Goal: Task Accomplishment & Management: Use online tool/utility

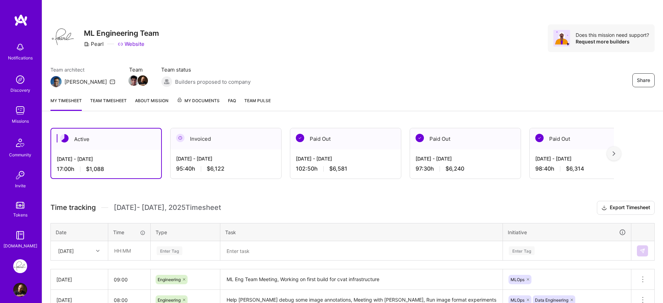
scroll to position [60, 0]
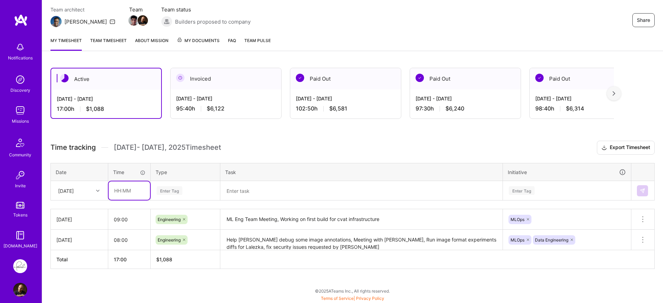
click at [132, 189] on input "text" at bounding box center [129, 191] width 41 height 18
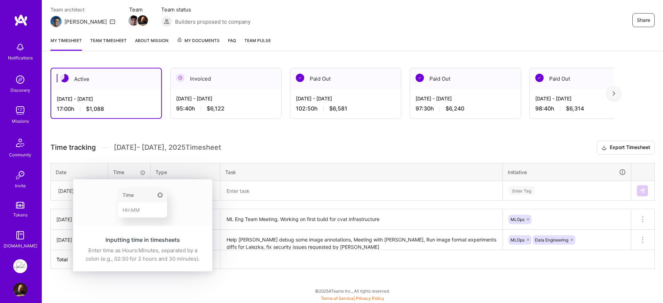
click at [133, 185] on div "Inputting time in timesheets Enter time as Hours:Minutes, separated by a colon …" at bounding box center [142, 226] width 139 height 92
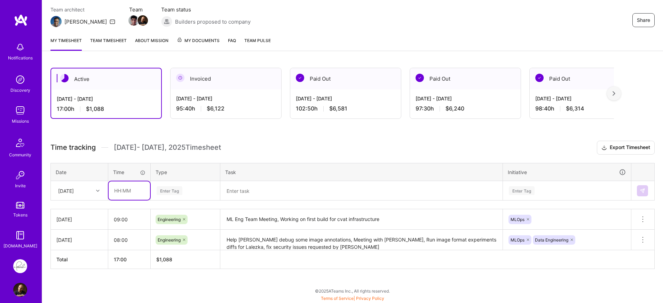
click at [132, 193] on input "text" at bounding box center [129, 191] width 41 height 18
click at [123, 192] on input "08:00" at bounding box center [129, 191] width 41 height 18
type input "08:40"
click at [151, 159] on div "Time tracking [DATE] - [DATE] Timesheet Export Timesheet Date Time Type Task In…" at bounding box center [352, 205] width 604 height 128
click at [96, 189] on icon at bounding box center [97, 190] width 3 height 3
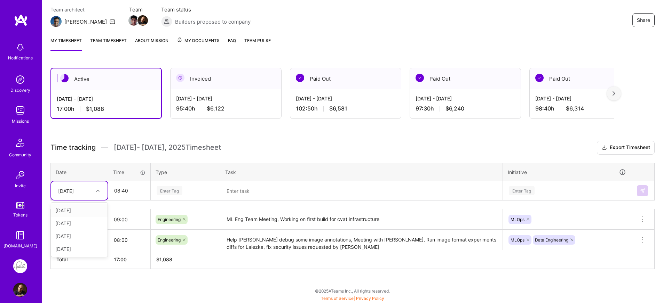
click at [101, 160] on div "Time tracking [DATE] - [DATE] Timesheet Export Timesheet Date Time Type Task In…" at bounding box center [352, 205] width 604 height 128
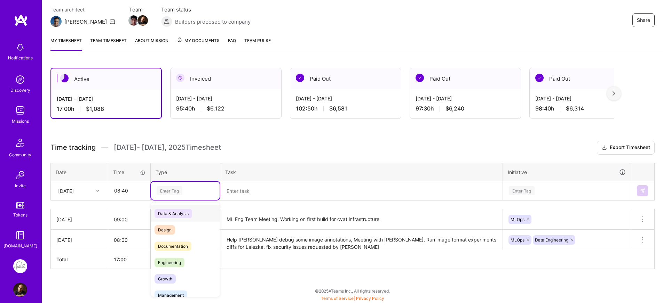
click at [196, 193] on div "Enter Tag" at bounding box center [185, 190] width 59 height 9
click at [182, 259] on span "Engineering" at bounding box center [169, 262] width 30 height 9
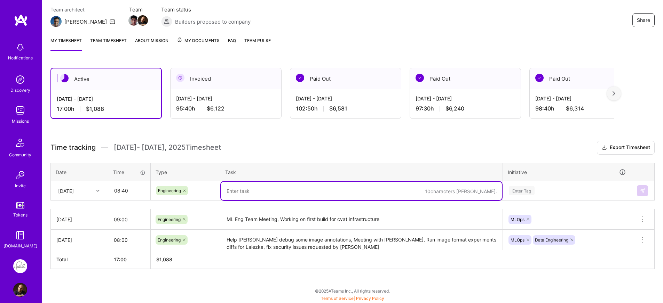
click at [260, 187] on textarea at bounding box center [361, 191] width 281 height 18
type textarea "Status Call with Ram, Finish docker build cd/ci pipeline, deploy cvat to eks, s…"
click at [583, 190] on div "Enter Tag" at bounding box center [566, 191] width 127 height 18
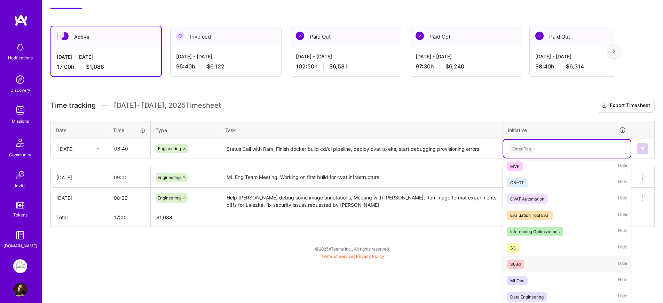
scroll to position [58, 0]
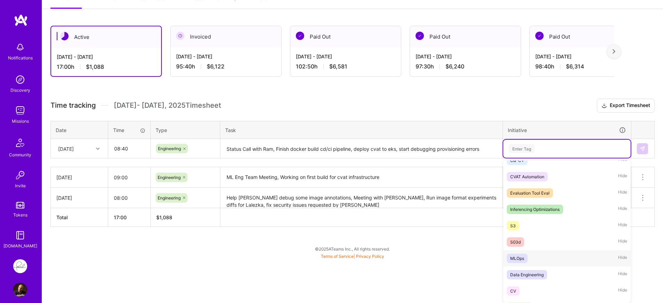
click at [525, 260] on span "MLOps" at bounding box center [516, 258] width 21 height 9
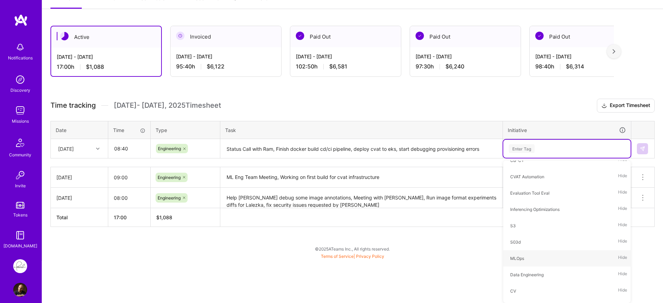
scroll to position [60, 0]
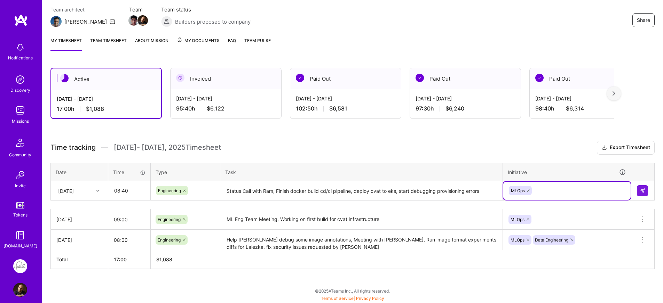
click at [452, 150] on h3 "Time tracking [DATE] - [DATE] Timesheet Export Timesheet" at bounding box center [352, 148] width 604 height 14
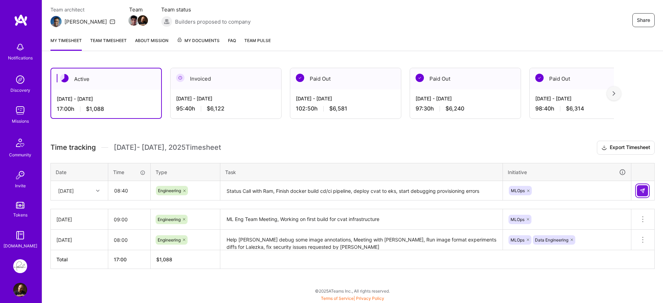
click at [645, 194] on button at bounding box center [642, 190] width 11 height 11
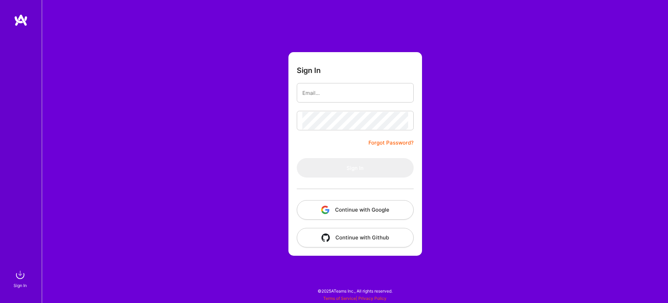
click at [327, 208] on img "button" at bounding box center [325, 210] width 8 height 8
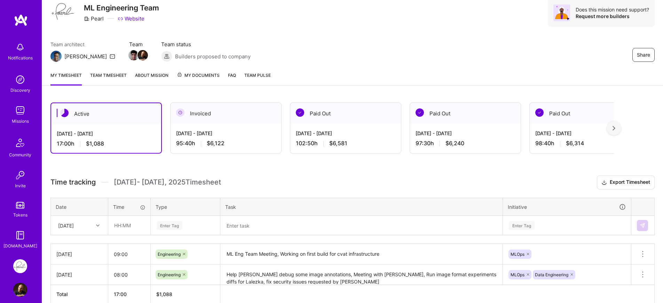
scroll to position [60, 0]
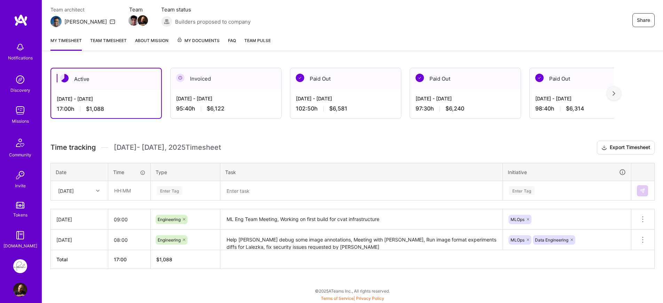
click at [95, 188] on div at bounding box center [98, 190] width 11 height 9
click at [72, 250] on div "[DATE]" at bounding box center [79, 249] width 56 height 13
click at [126, 189] on input "text" at bounding box center [129, 191] width 41 height 18
click at [124, 191] on input "08:00" at bounding box center [129, 191] width 41 height 18
type input "08:50"
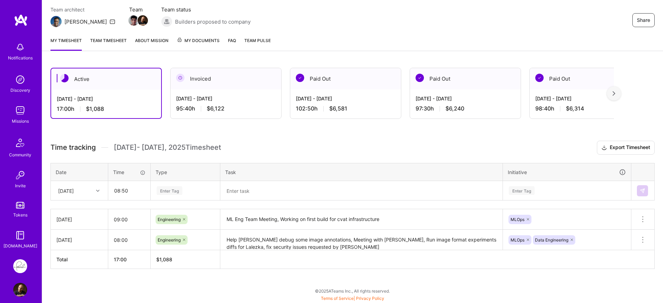
click at [189, 189] on div "Enter Tag" at bounding box center [185, 190] width 59 height 9
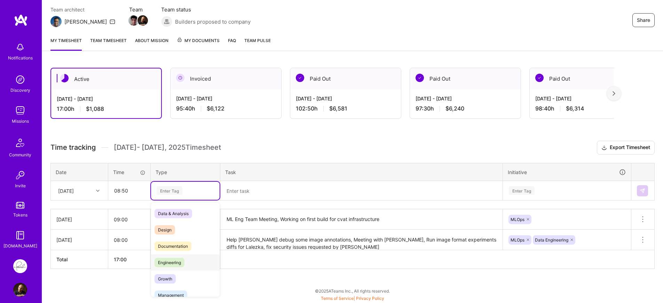
click at [177, 259] on span "Engineering" at bounding box center [169, 262] width 30 height 9
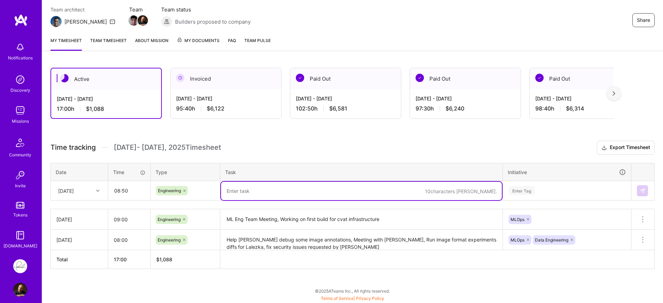
click at [277, 194] on textarea at bounding box center [361, 191] width 281 height 18
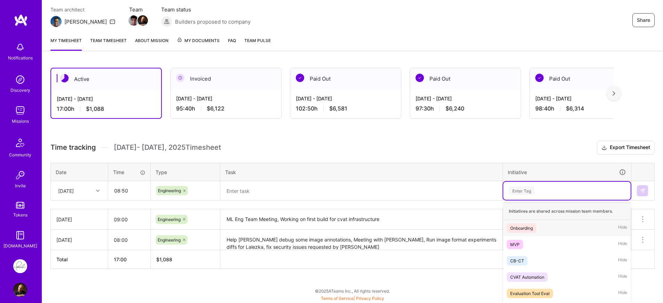
click at [571, 191] on div "option Onboarding focused, 1 of 19. 19 results available. Use Up and Down to ch…" at bounding box center [566, 191] width 127 height 18
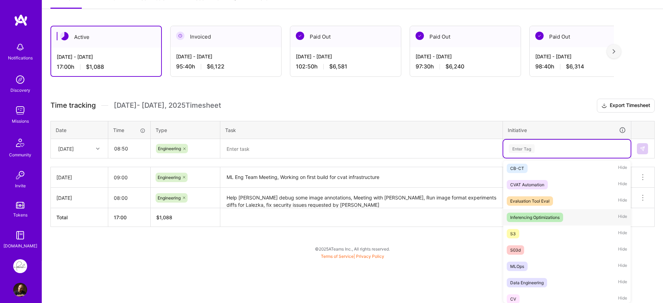
scroll to position [42, 0]
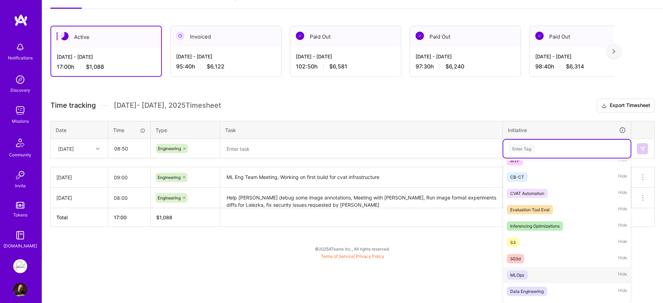
click at [522, 274] on div "MLOps" at bounding box center [517, 275] width 14 height 7
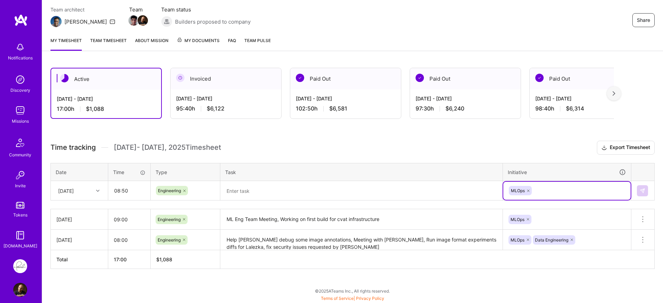
scroll to position [60, 0]
click at [441, 197] on textarea at bounding box center [361, 191] width 281 height 18
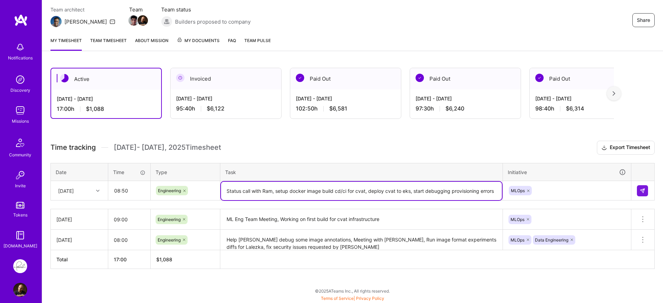
type textarea "Status call with Ram, setup docker image build cd/ci for cvat, deploy cvat to e…"
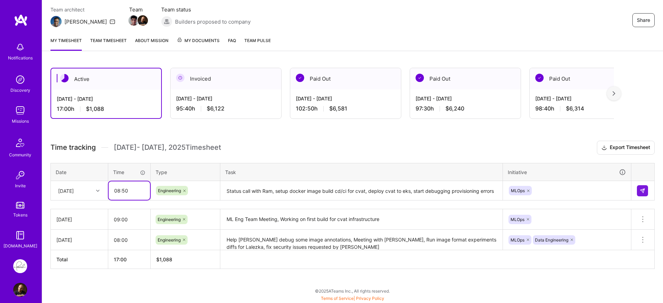
click at [118, 190] on input "08:50" at bounding box center [129, 191] width 41 height 18
click at [122, 194] on input "09:50" at bounding box center [129, 191] width 41 height 18
type input "09:00"
click at [642, 188] on img at bounding box center [642, 191] width 6 height 6
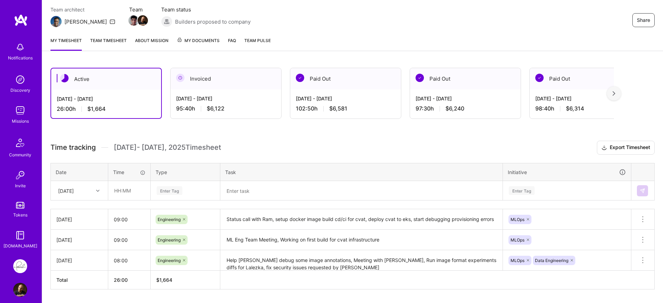
click at [214, 201] on div "Time tracking Aug 16 - Aug 31 , 2025 Timesheet Export Timesheet Date Time Type …" at bounding box center [352, 215] width 604 height 149
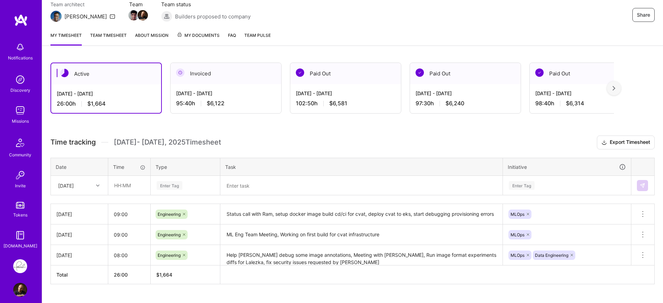
scroll to position [81, 0]
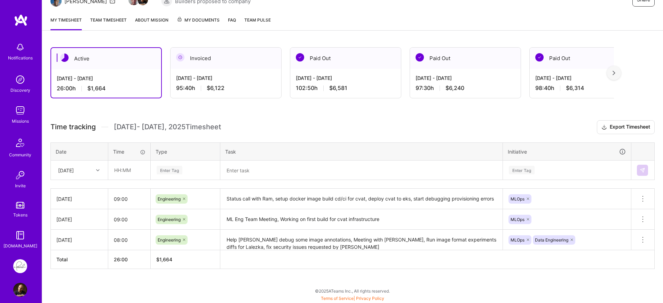
click at [602, 119] on div "Active Aug 16 - Aug 31, 2025 26:00 h $1,664 Invoiced Aug 1 - Aug 15, 2025 95:40…" at bounding box center [352, 171] width 621 height 264
click at [604, 124] on icon at bounding box center [604, 127] width 6 height 7
click at [415, 122] on h3 "Time tracking [DATE] - [DATE] Timesheet Export Timesheet" at bounding box center [352, 127] width 604 height 14
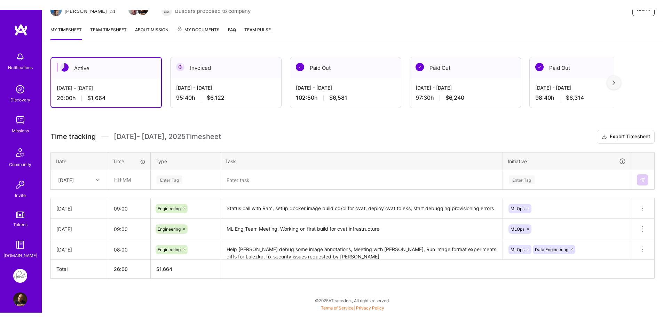
scroll to position [62, 0]
